Goal: Find contact information: Find contact information

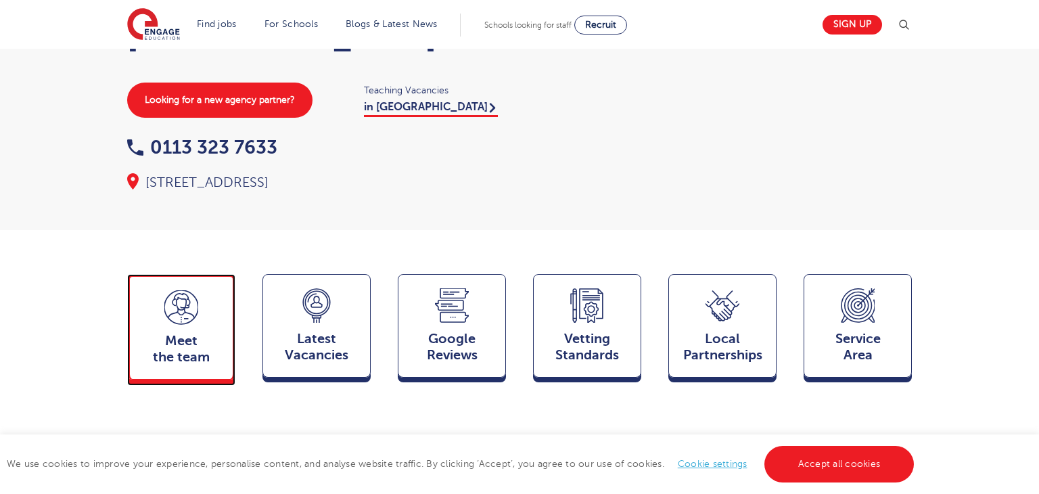
click at [189, 333] on span "Meet the team" at bounding box center [181, 349] width 89 height 32
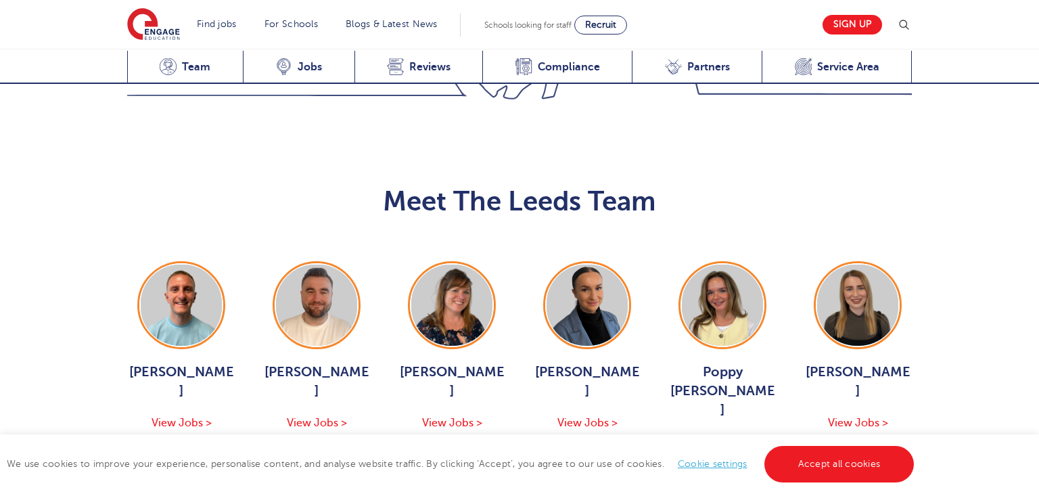
scroll to position [1476, 0]
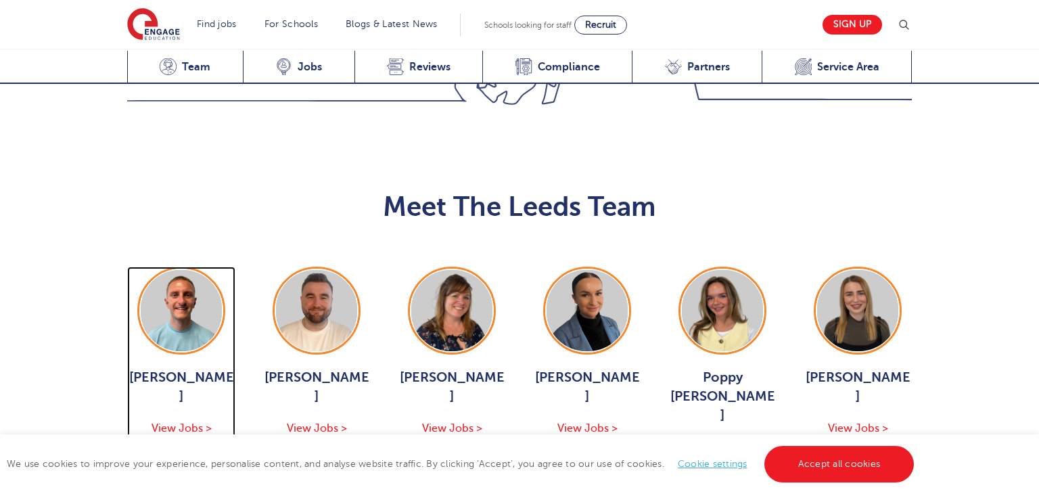
click at [168, 270] on img at bounding box center [181, 310] width 81 height 81
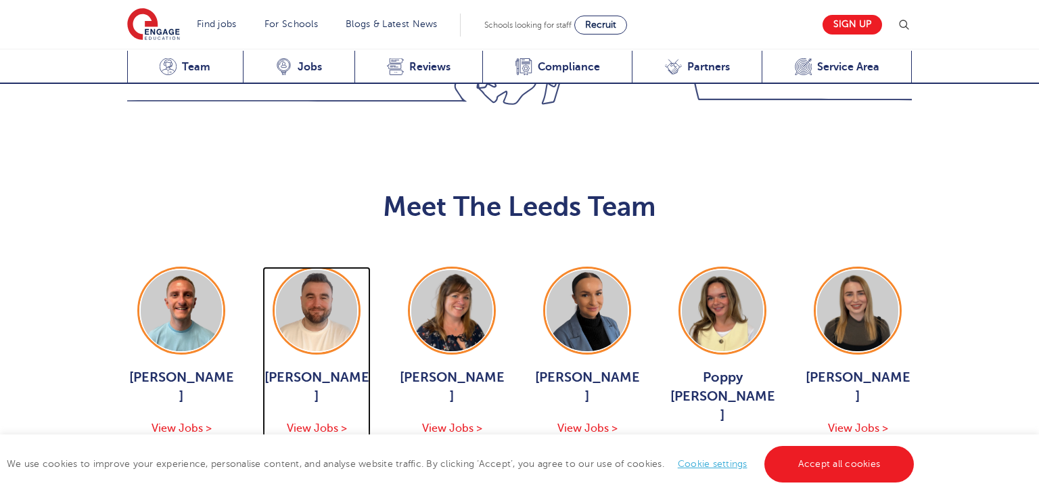
click at [323, 270] on img at bounding box center [316, 310] width 81 height 81
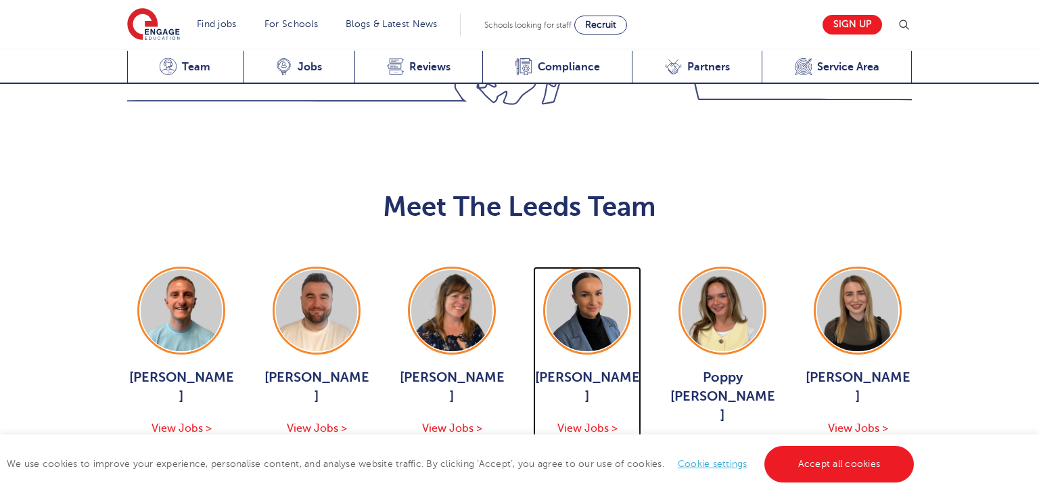
click at [605, 270] on img at bounding box center [586, 310] width 81 height 81
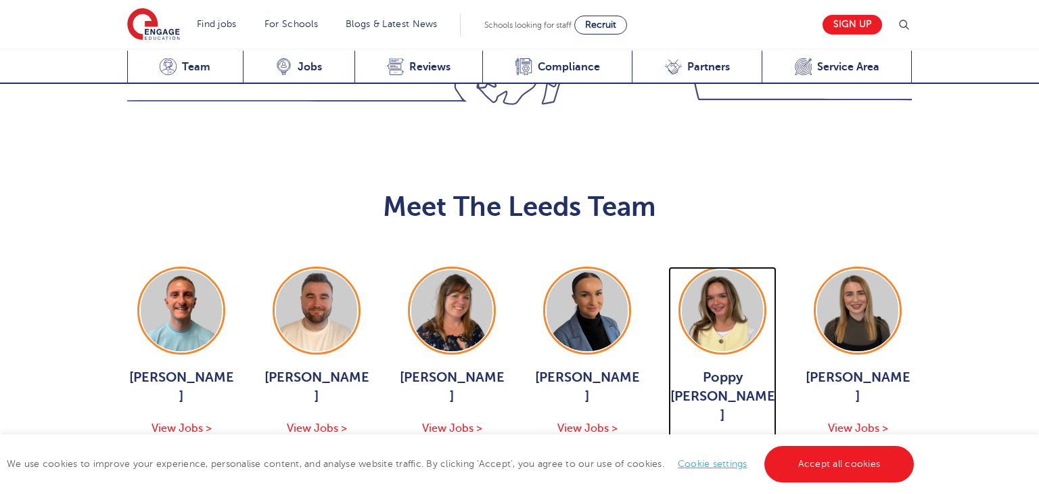
click at [751, 270] on img at bounding box center [722, 310] width 81 height 81
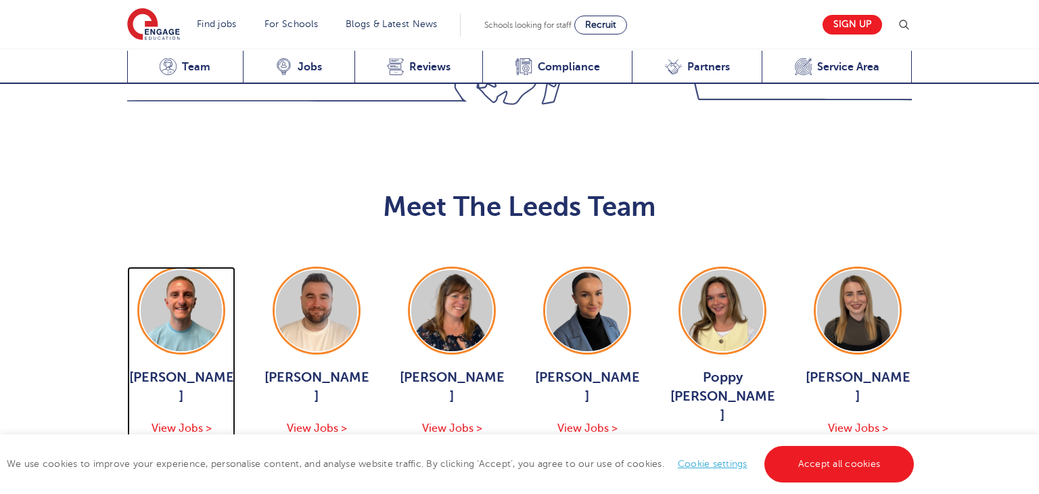
click at [170, 270] on img at bounding box center [181, 310] width 81 height 81
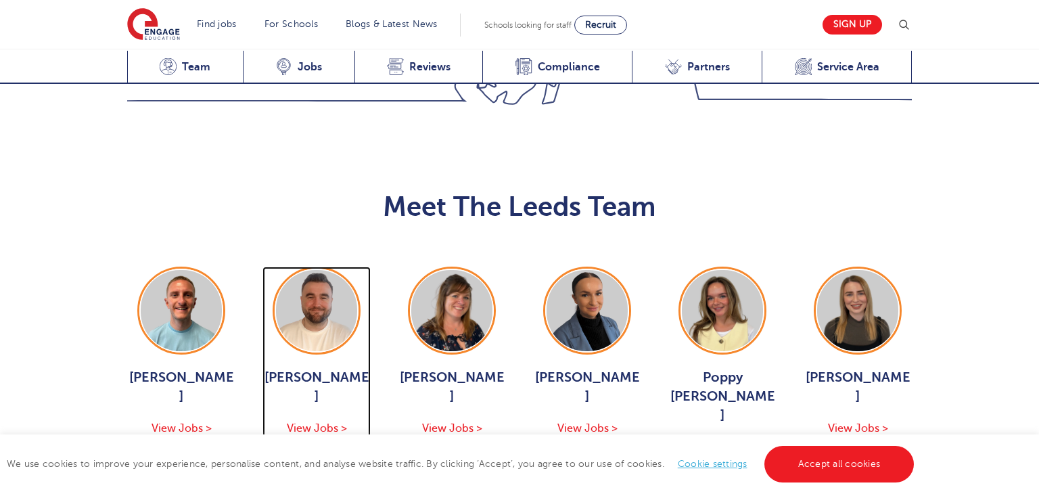
click at [321, 270] on img at bounding box center [316, 310] width 81 height 81
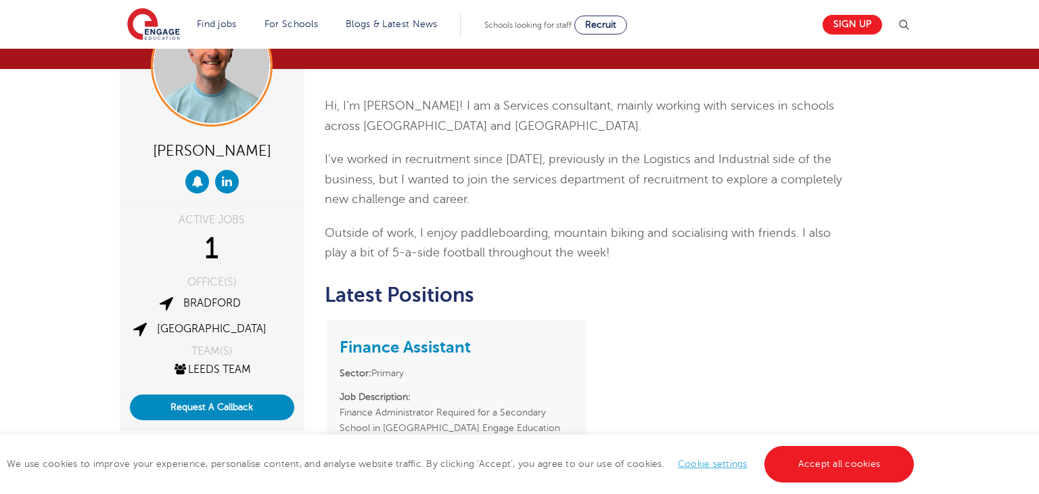
scroll to position [81, 0]
